Goal: Transaction & Acquisition: Download file/media

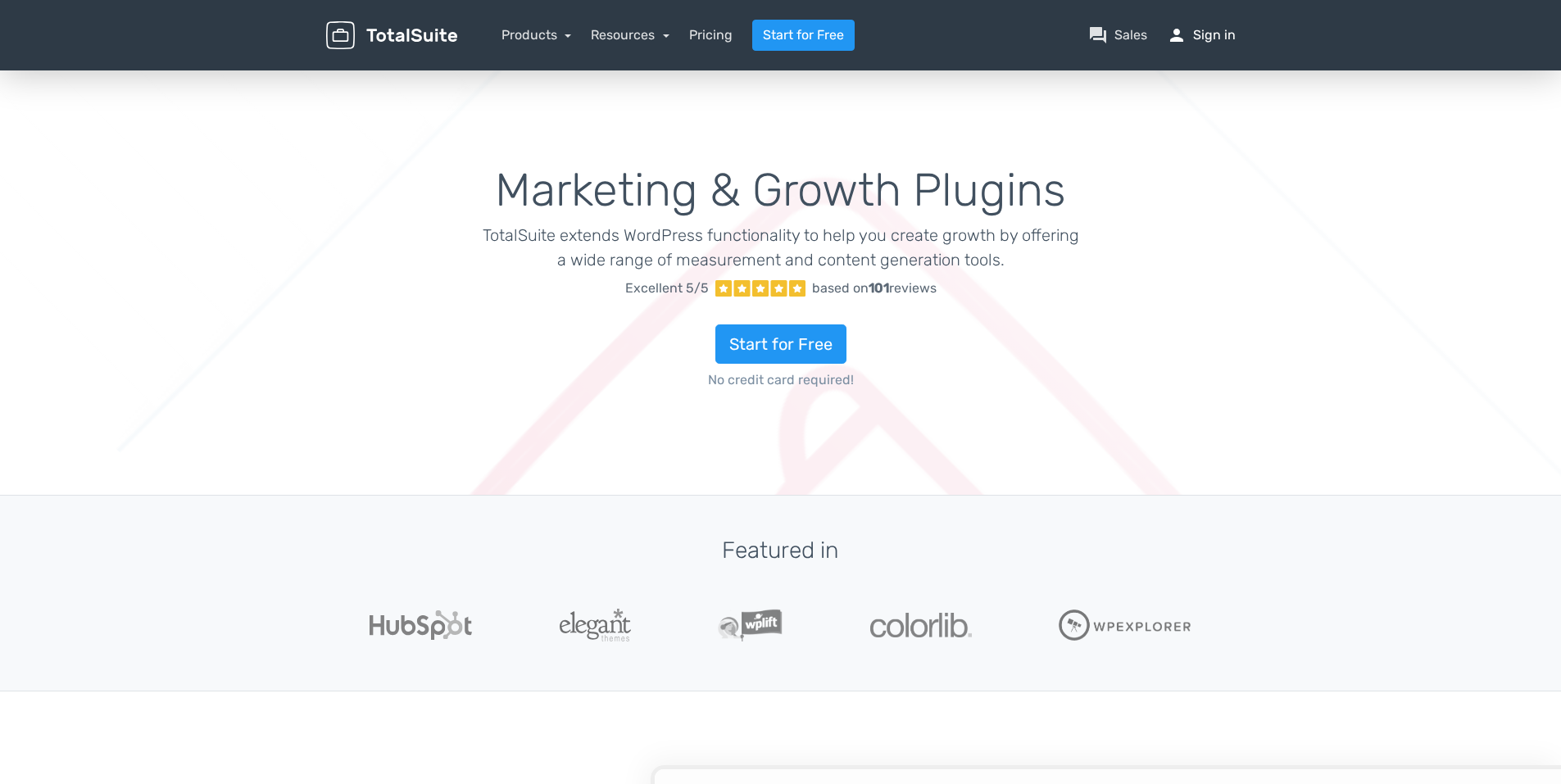
click at [1201, 35] on link "person Sign in" at bounding box center [1201, 35] width 68 height 19
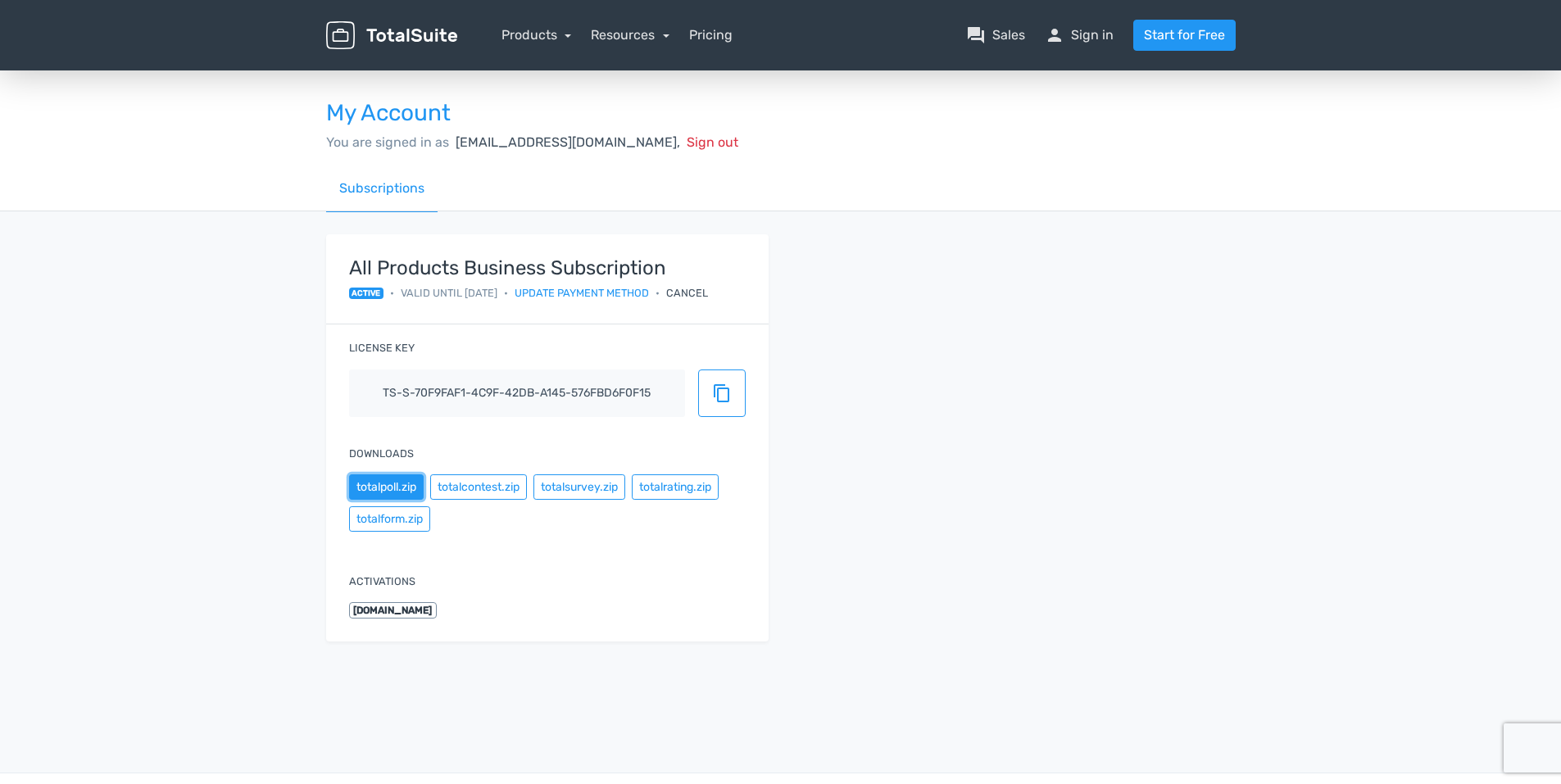
click at [382, 491] on button "totalpoll.zip" at bounding box center [385, 486] width 74 height 25
click at [487, 489] on button "totalcontest.zip" at bounding box center [478, 486] width 96 height 25
click at [381, 522] on button "totalform.zip" at bounding box center [389, 518] width 81 height 25
click at [598, 492] on button "totalsurvey.zip" at bounding box center [579, 486] width 92 height 25
click at [680, 487] on button "totalrating.zip" at bounding box center [675, 486] width 87 height 25
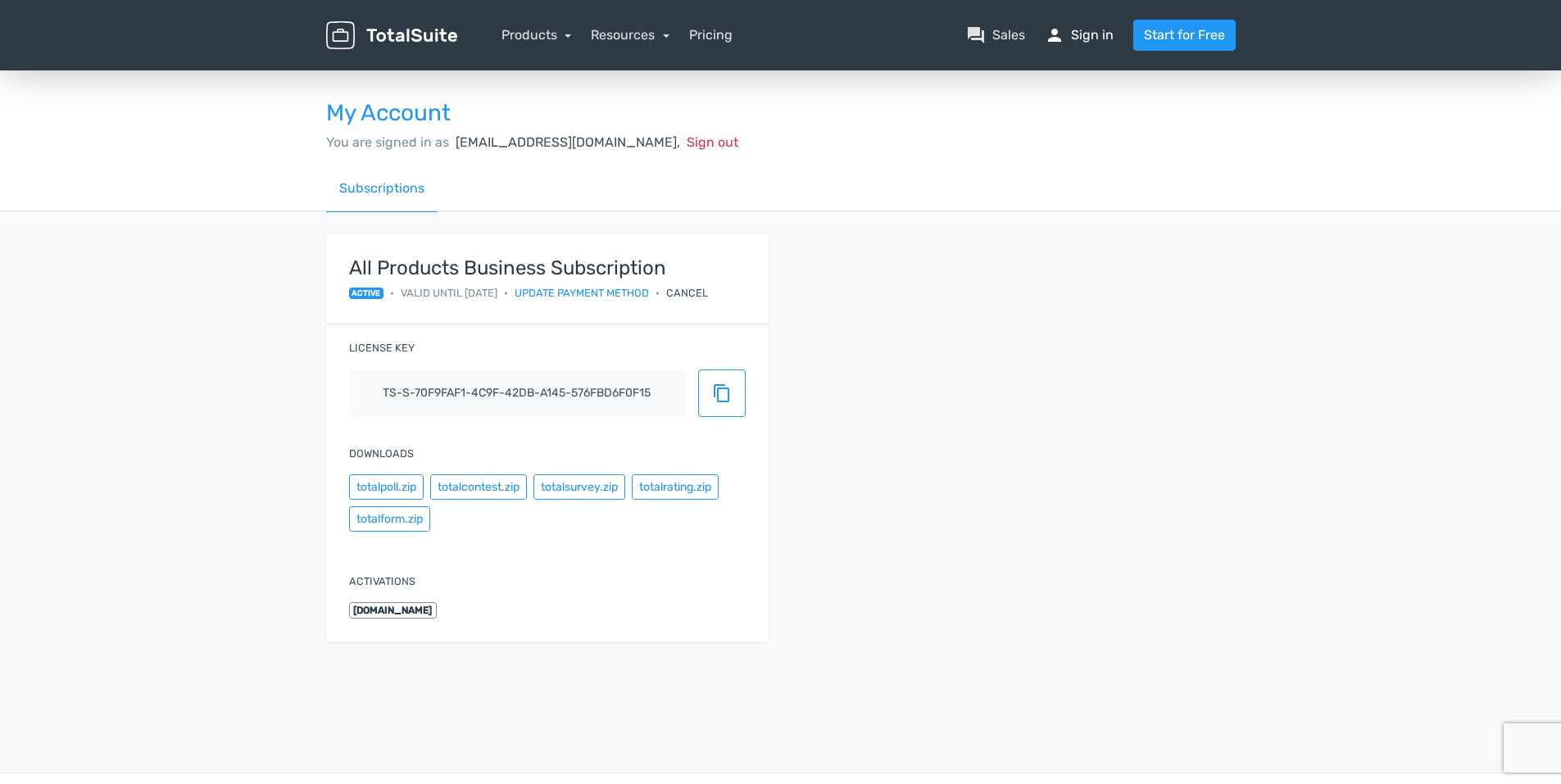
click at [1092, 41] on link "person Sign in" at bounding box center [1078, 35] width 68 height 19
click at [707, 394] on button "content_copy" at bounding box center [721, 392] width 47 height 47
click at [480, 486] on button "totalcontest.zip" at bounding box center [478, 486] width 96 height 25
